Goal: Task Accomplishment & Management: Complete application form

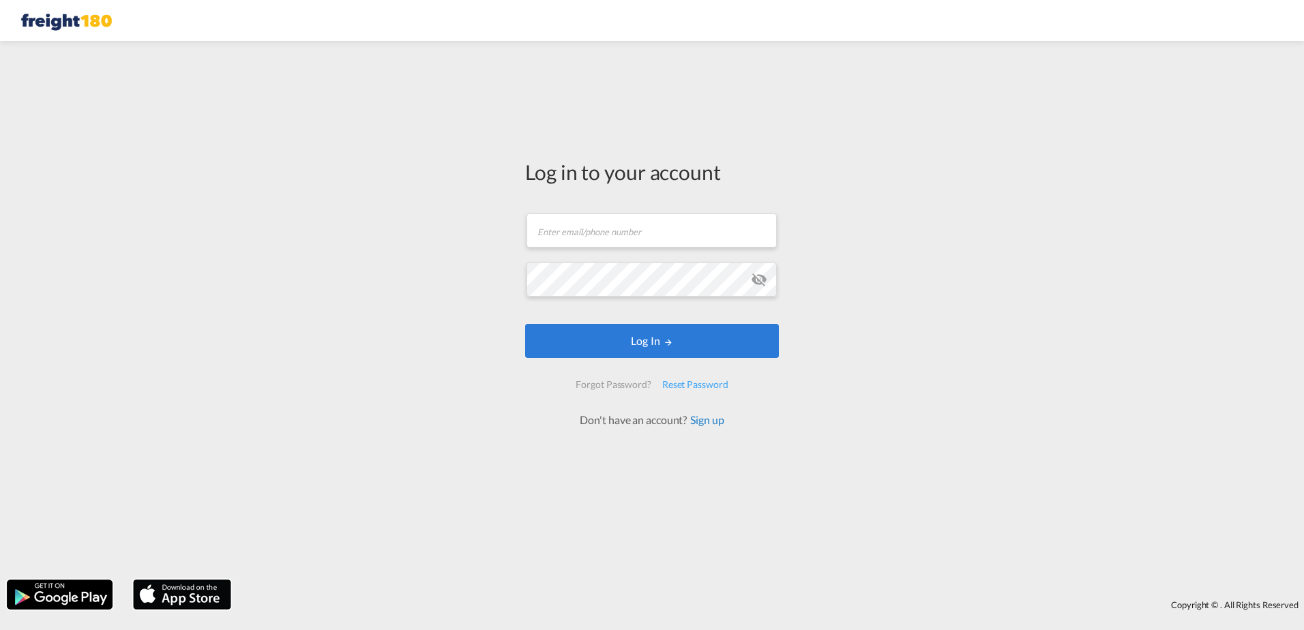
click at [710, 420] on link "Sign up" at bounding box center [705, 419] width 37 height 13
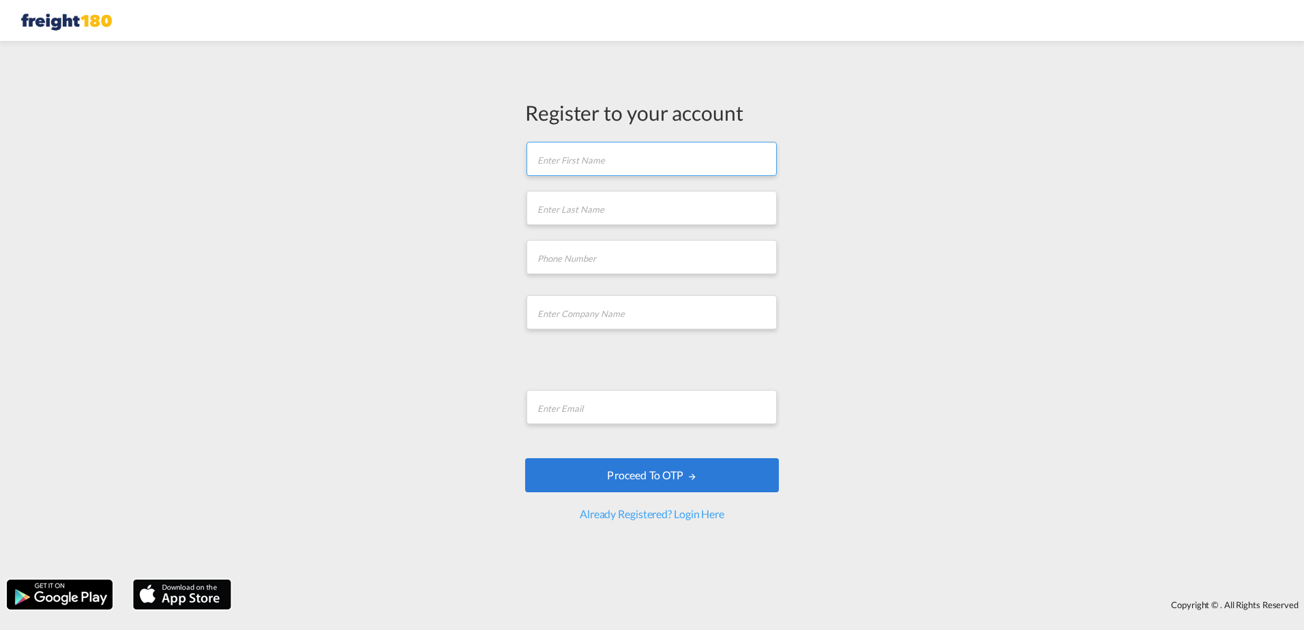
click at [592, 165] on input "text" at bounding box center [652, 159] width 250 height 34
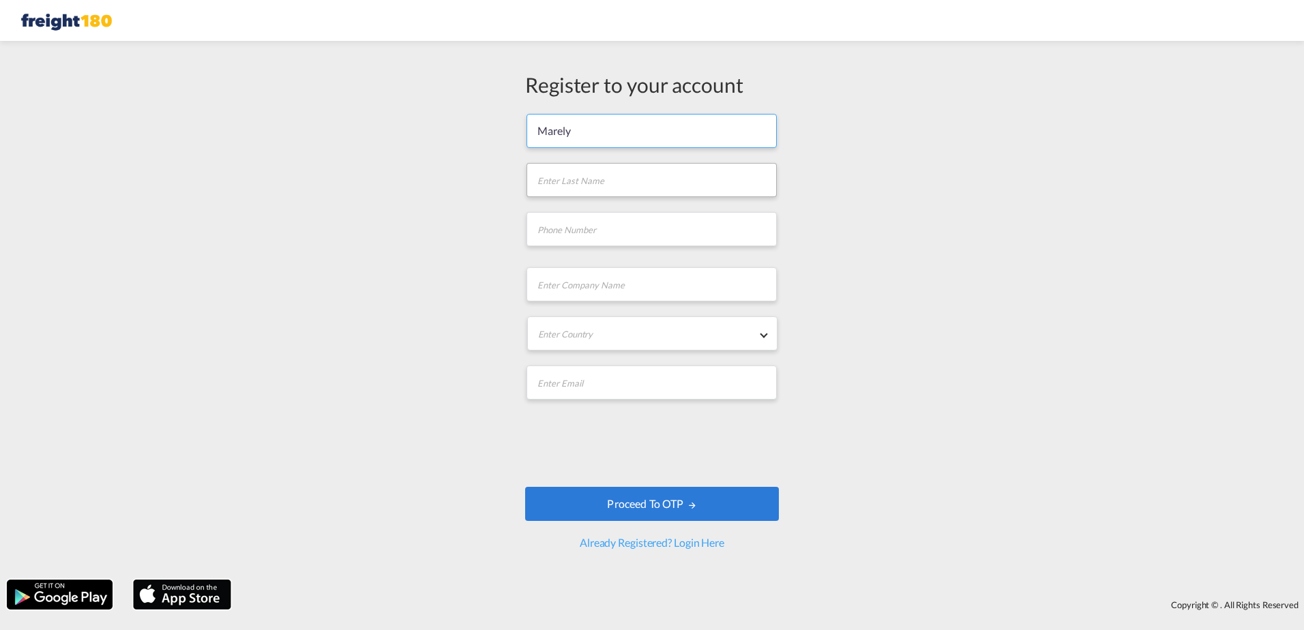
type input "Marely"
click at [637, 175] on input "text" at bounding box center [652, 180] width 250 height 34
type input "[PERSON_NAME]"
click at [602, 233] on input "tel" at bounding box center [652, 229] width 250 height 34
type input "8327855828"
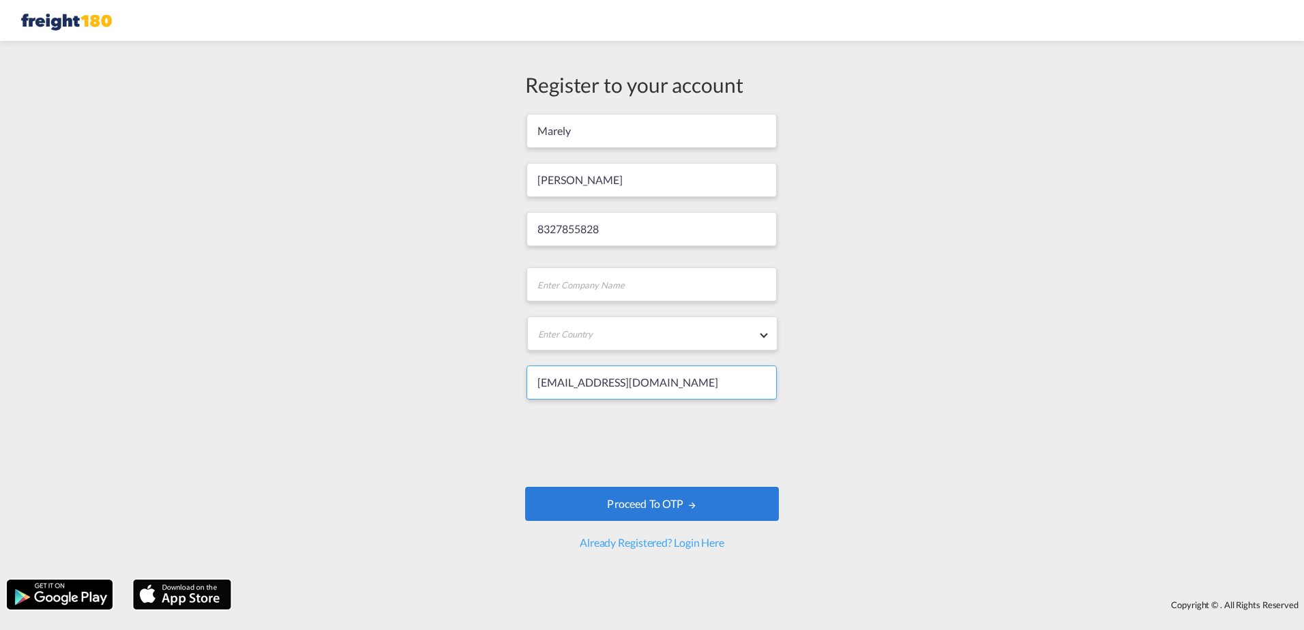
drag, startPoint x: 697, startPoint y: 385, endPoint x: 476, endPoint y: 372, distance: 221.5
click at [476, 372] on div "Register to your account [PERSON_NAME] 8327855828 Company Name field is require…" at bounding box center [652, 310] width 1304 height 525
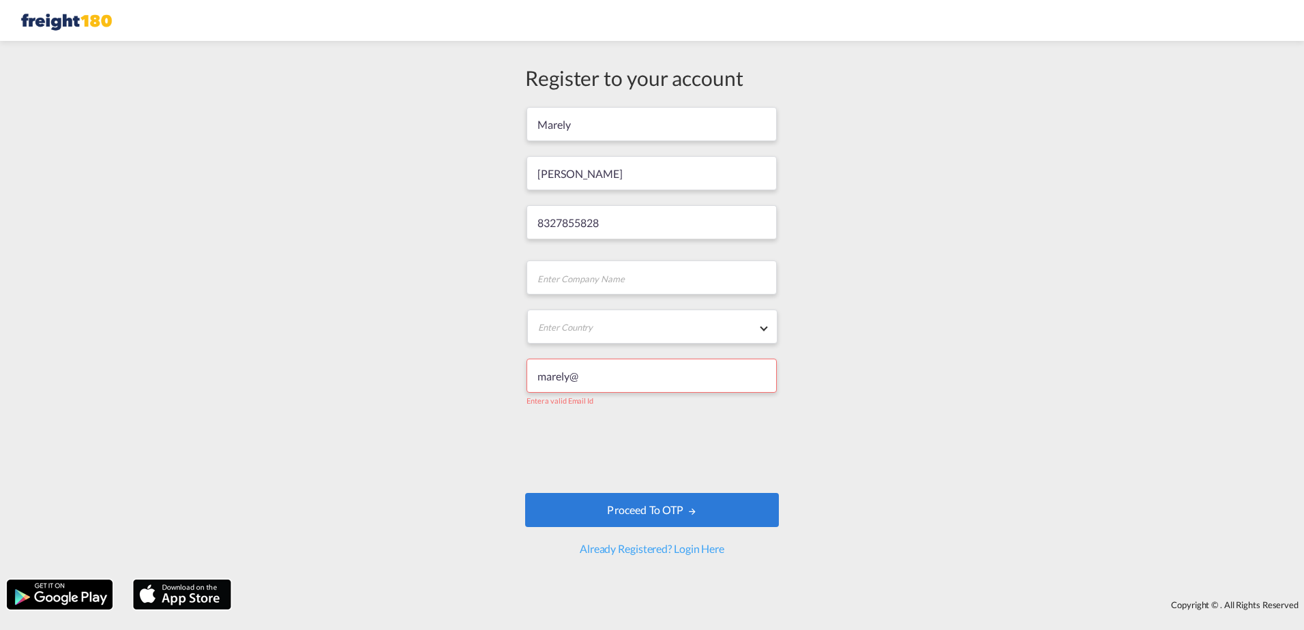
type input "[EMAIL_ADDRESS][DOMAIN_NAME]"
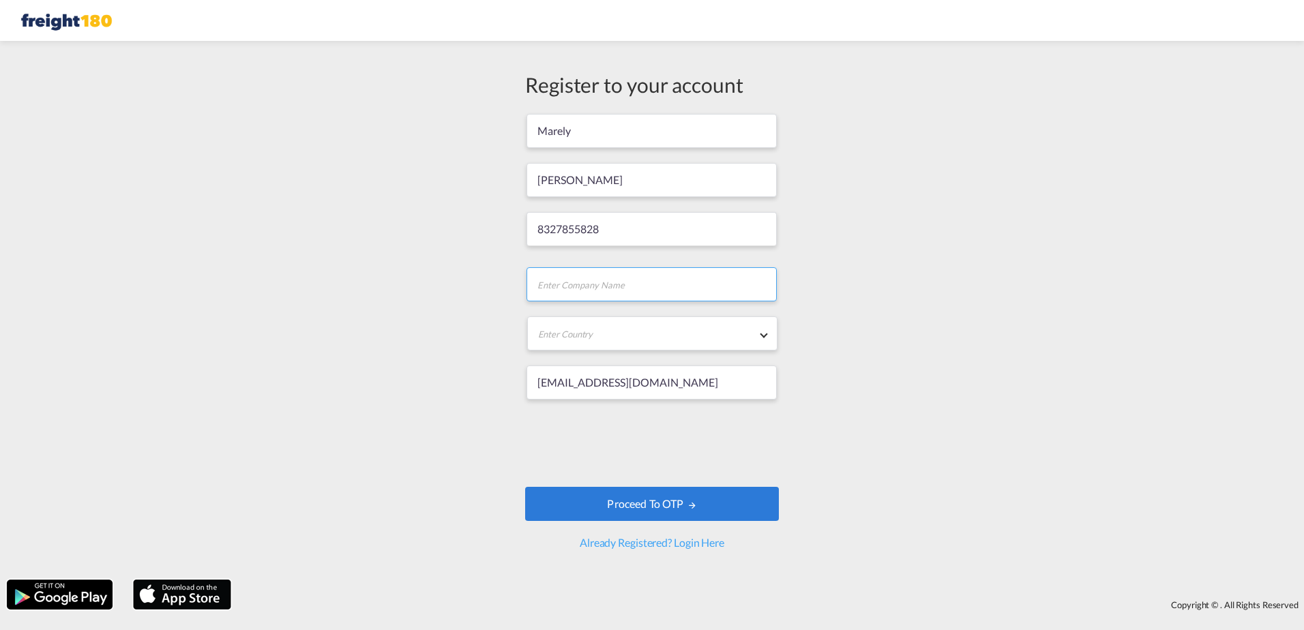
click at [585, 287] on input "text" at bounding box center [652, 284] width 250 height 34
type input "Doral180"
click at [624, 337] on md-select "Enter Country [GEOGRAPHIC_DATA] [GEOGRAPHIC_DATA] [GEOGRAPHIC_DATA] [US_STATE] …" at bounding box center [652, 334] width 250 height 34
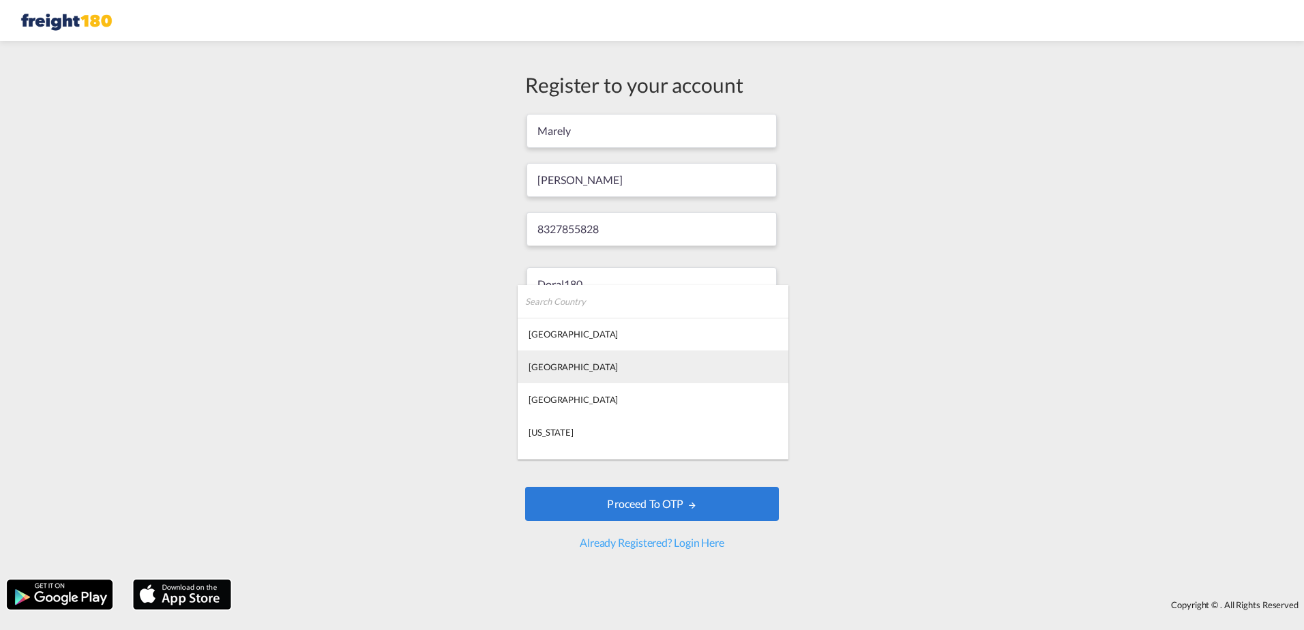
type md-option "[GEOGRAPHIC_DATA]"
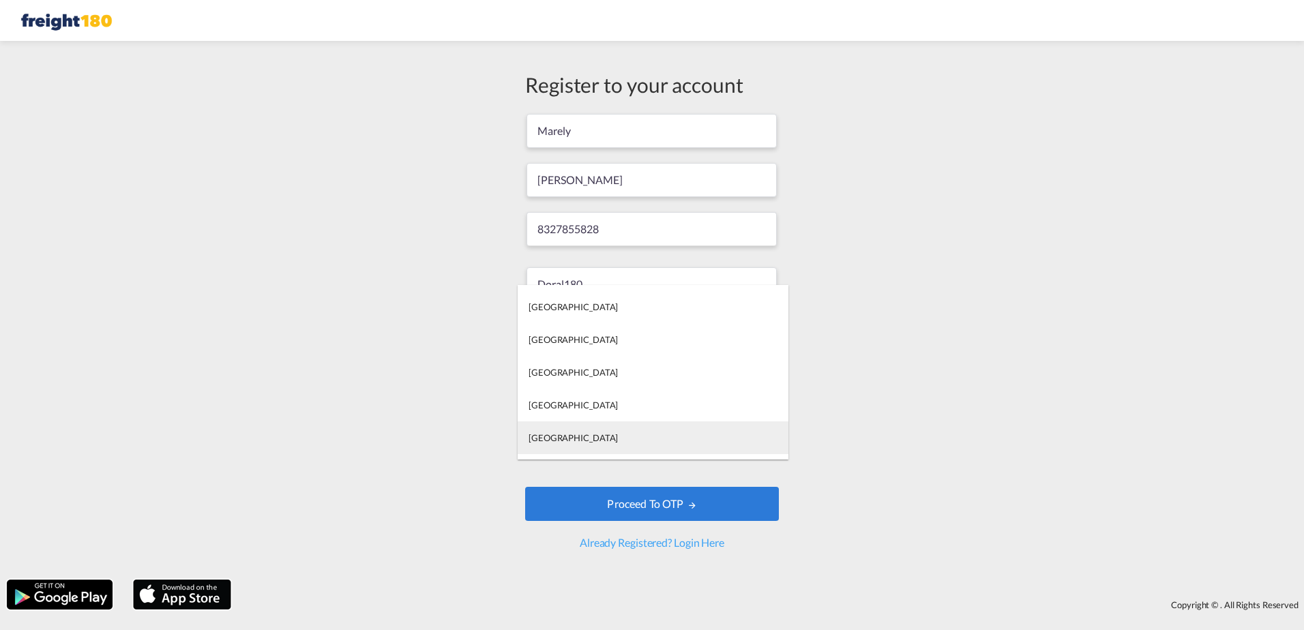
type md-option "[GEOGRAPHIC_DATA]"
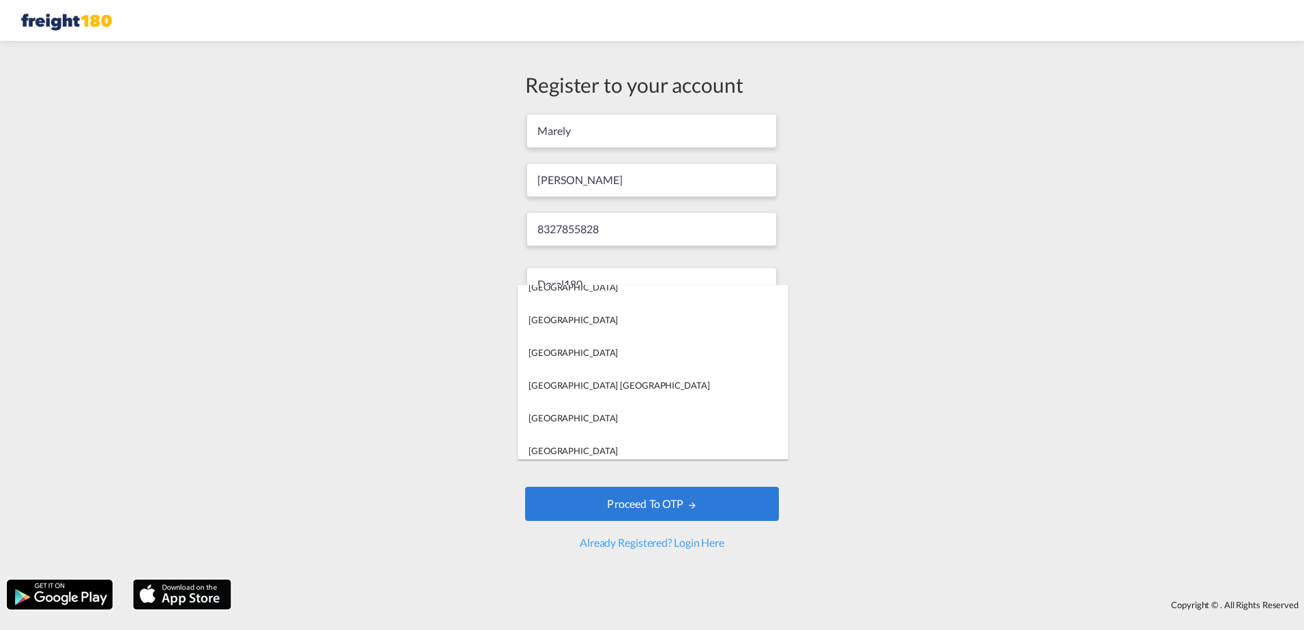
scroll to position [7896, 0]
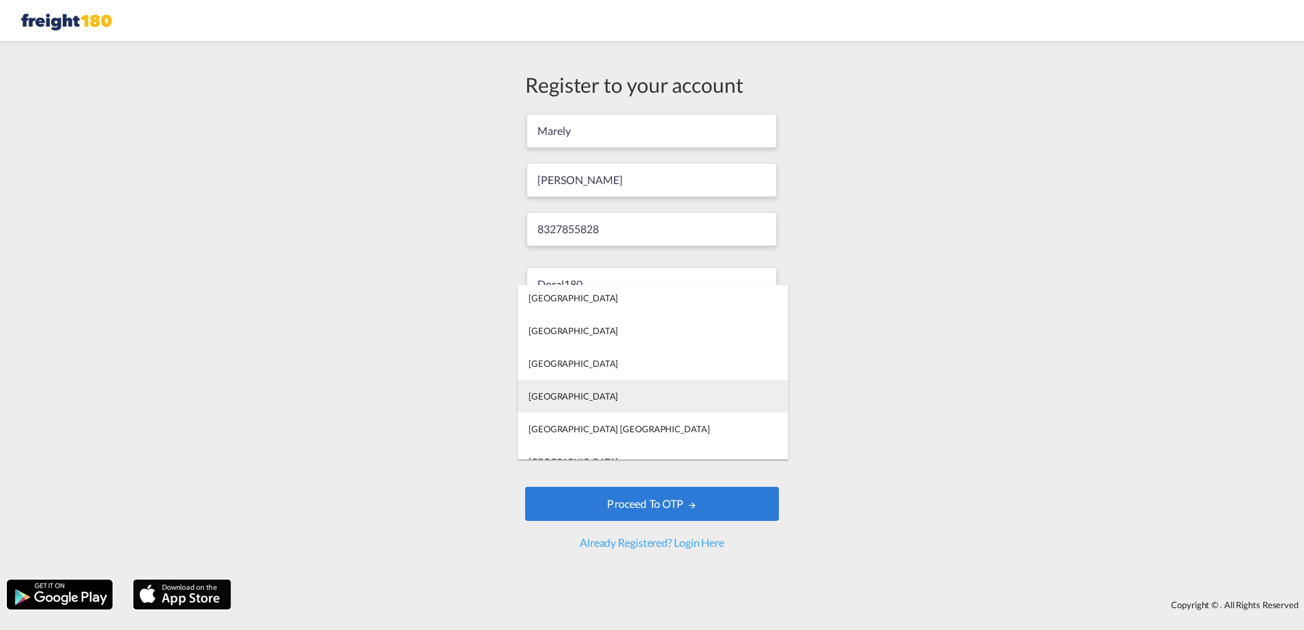
click at [546, 395] on div "[GEOGRAPHIC_DATA]" at bounding box center [573, 396] width 89 height 12
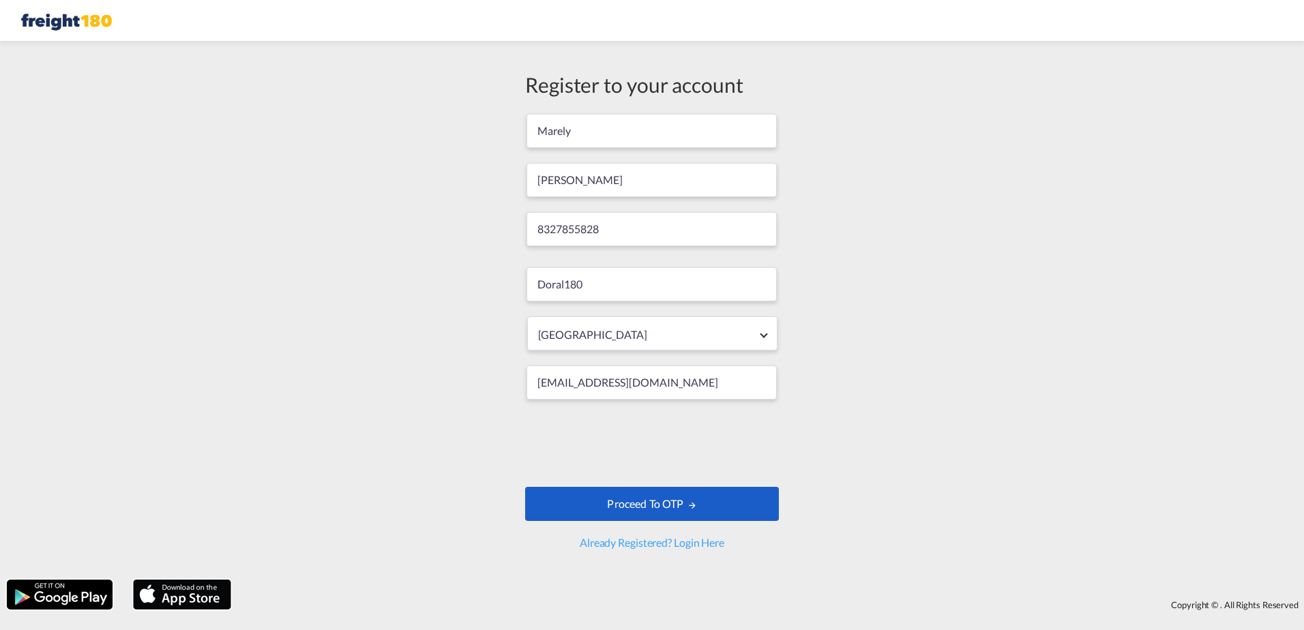
click at [654, 502] on button "Proceed to OTP" at bounding box center [652, 504] width 254 height 34
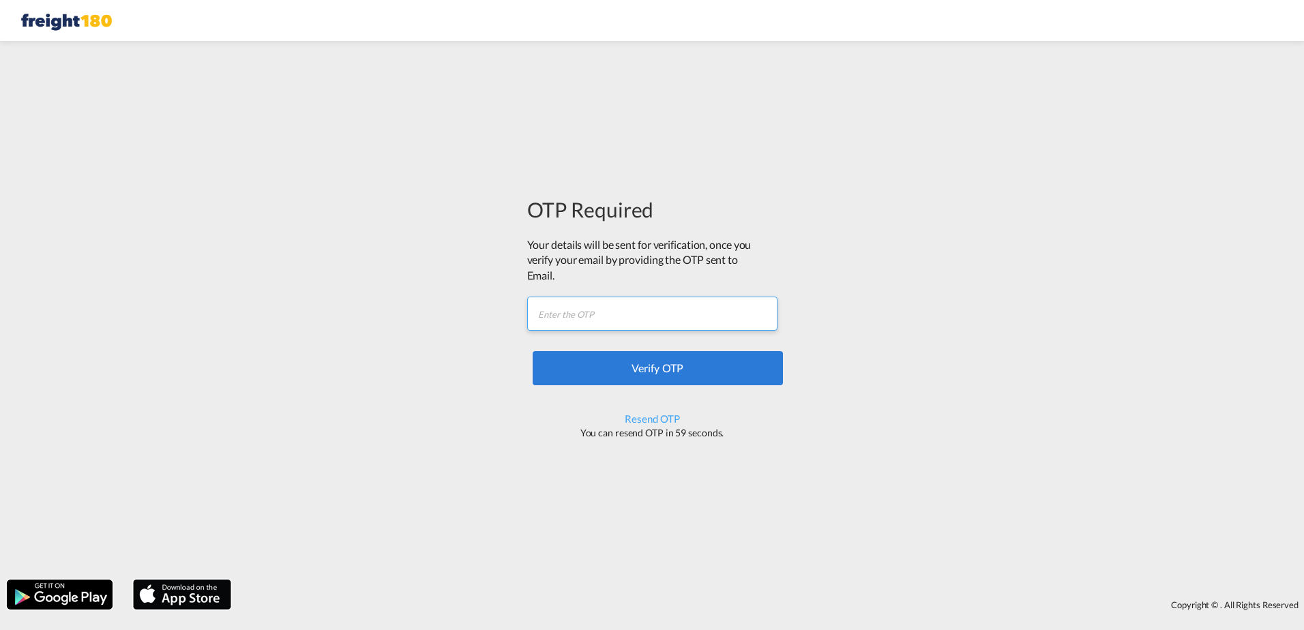
click at [595, 313] on input "text" at bounding box center [652, 314] width 250 height 34
click at [549, 315] on input "text" at bounding box center [652, 314] width 250 height 34
type input "K21XD7"
click at [658, 366] on button "Verify OTP" at bounding box center [658, 368] width 250 height 34
